Goal: Task Accomplishment & Management: Use online tool/utility

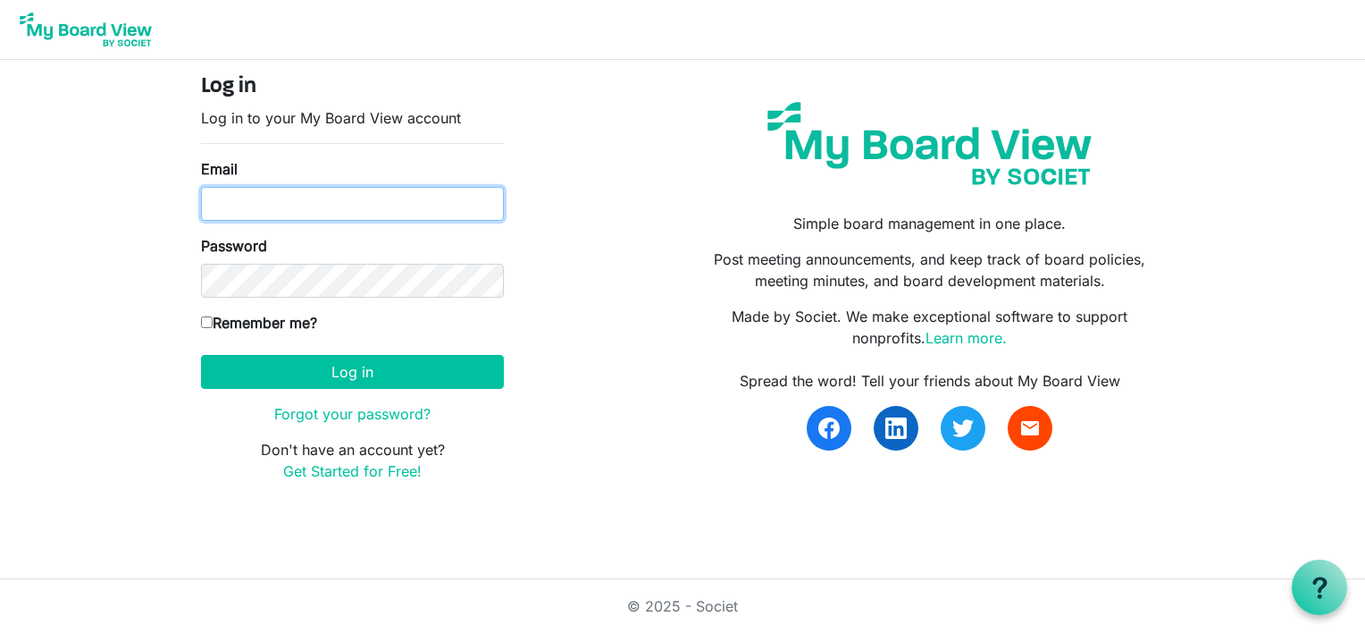
click at [382, 211] on input "Email" at bounding box center [352, 204] width 303 height 34
type input "nicolemarieflynn@yahoo.com"
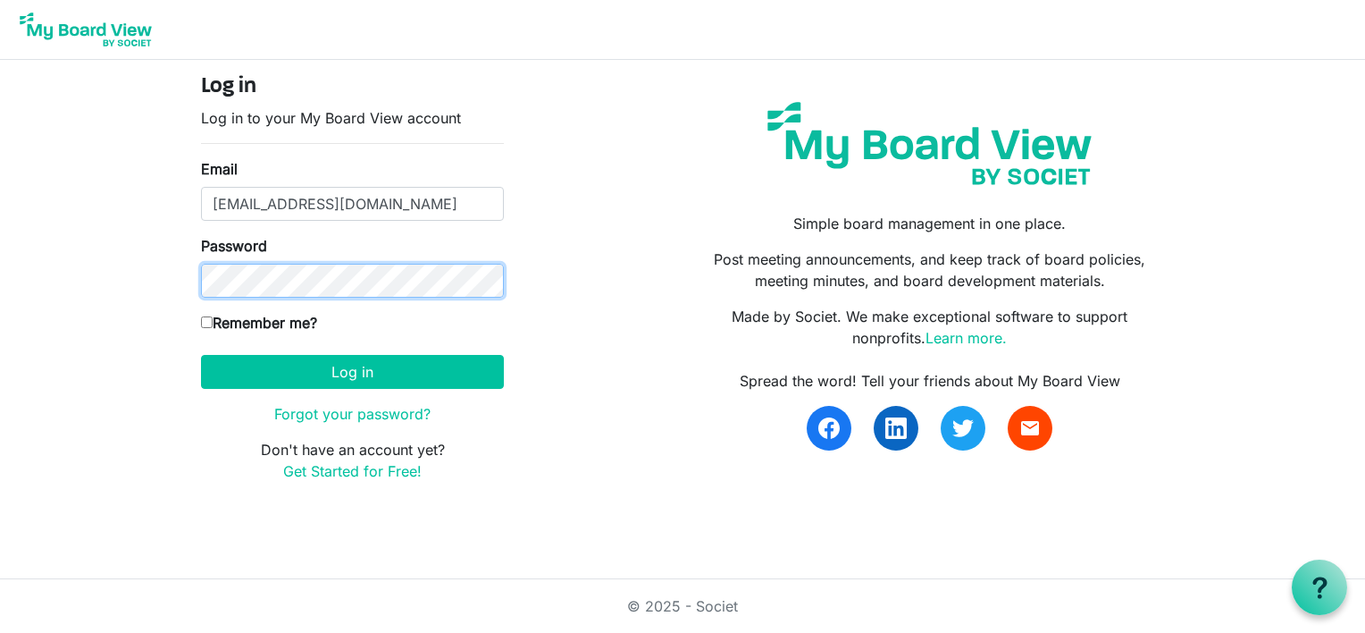
click at [201, 355] on button "Log in" at bounding box center [352, 372] width 303 height 34
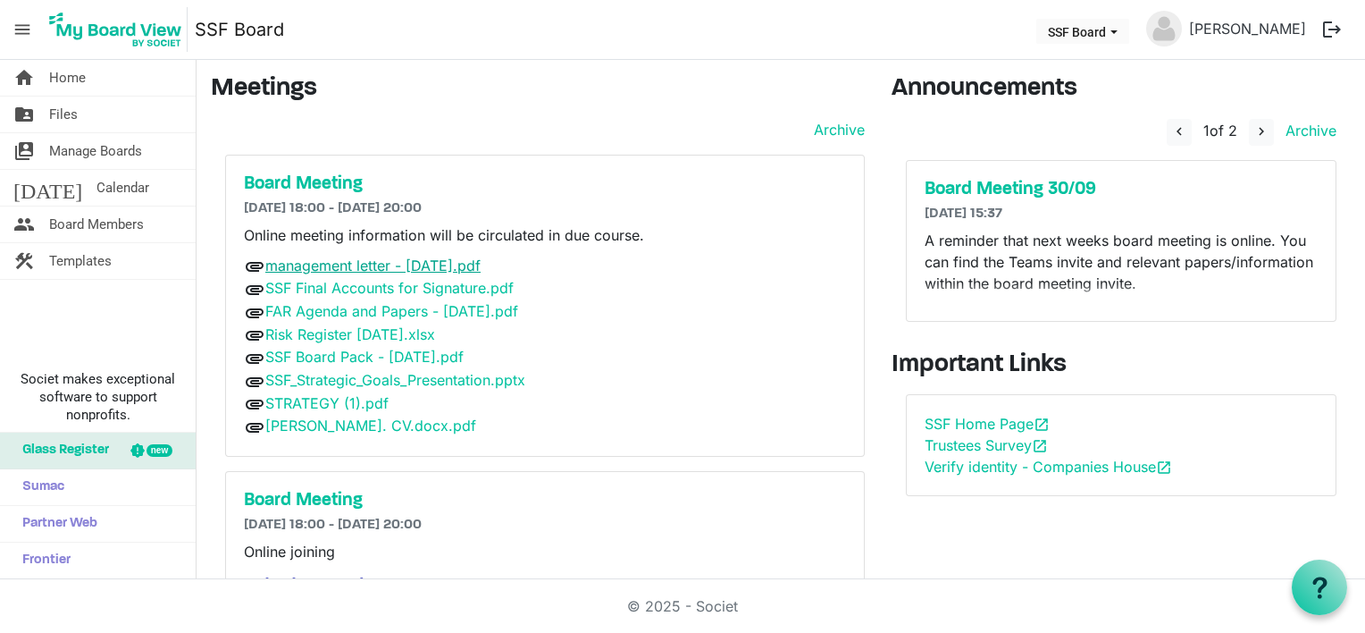
click at [415, 264] on link "management letter - [DATE].pdf" at bounding box center [372, 265] width 215 height 18
click at [397, 333] on link "Risk Register [DATE].xlsx" at bounding box center [350, 334] width 170 height 18
click at [394, 354] on link "SSF Board Pack - [DATE].pdf" at bounding box center [364, 357] width 198 height 18
click at [333, 426] on link "[PERSON_NAME]. CV.docx.pdf" at bounding box center [370, 425] width 211 height 18
click at [318, 404] on link "STRATEGY (1).pdf" at bounding box center [326, 403] width 123 height 18
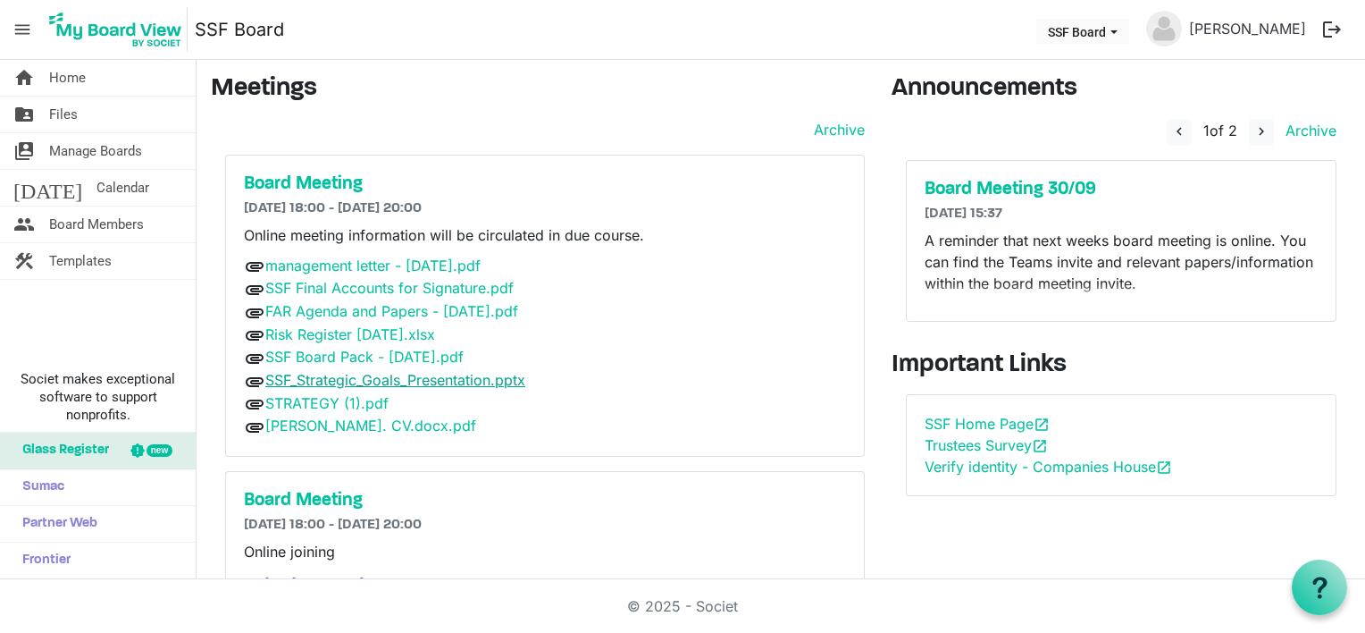
click at [349, 371] on link "SSF_Strategic_Goals_Presentation.pptx" at bounding box center [395, 380] width 260 height 18
